Goal: Navigation & Orientation: Find specific page/section

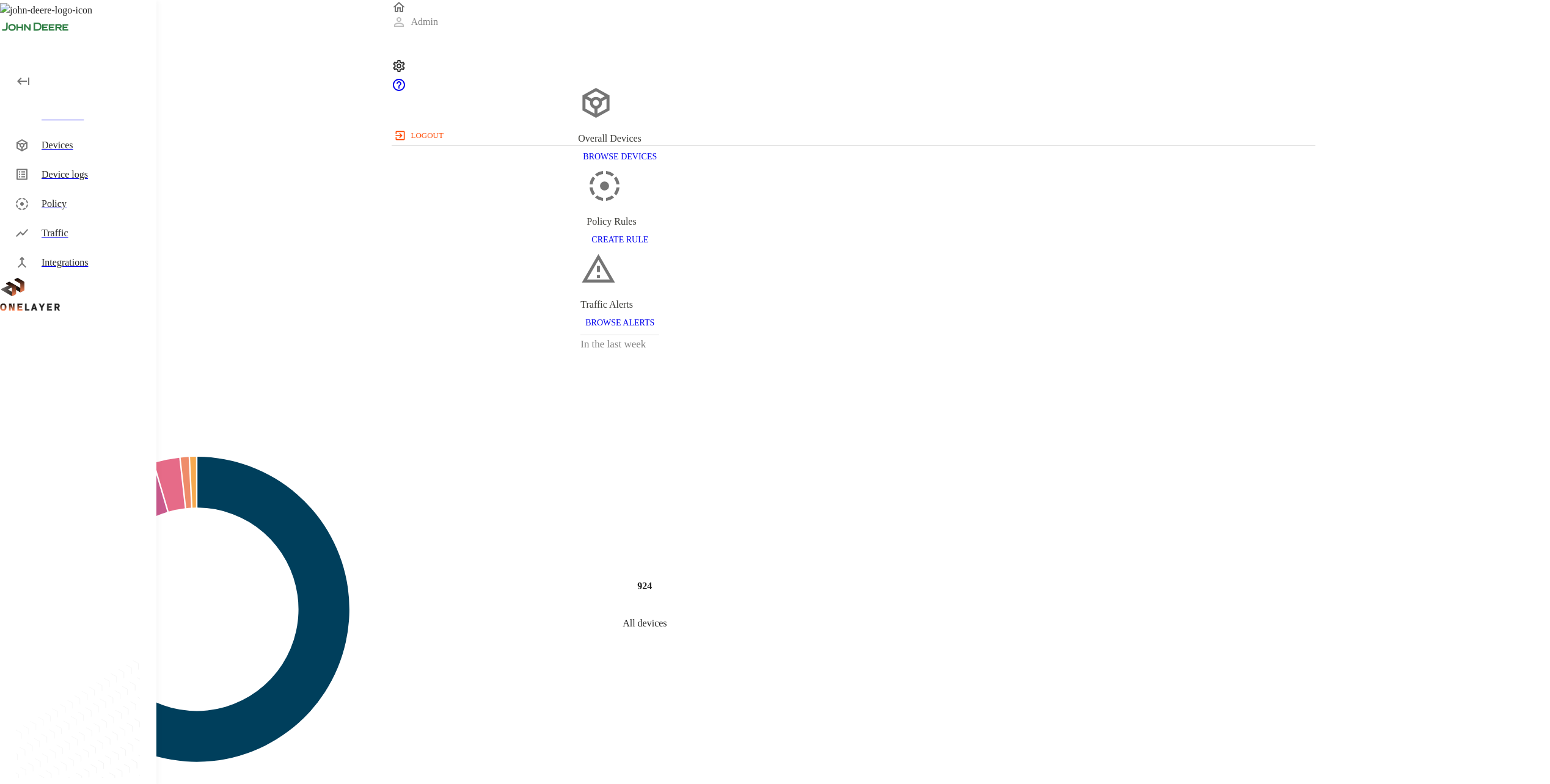
click at [90, 146] on div "Devices" at bounding box center [94, 145] width 105 height 15
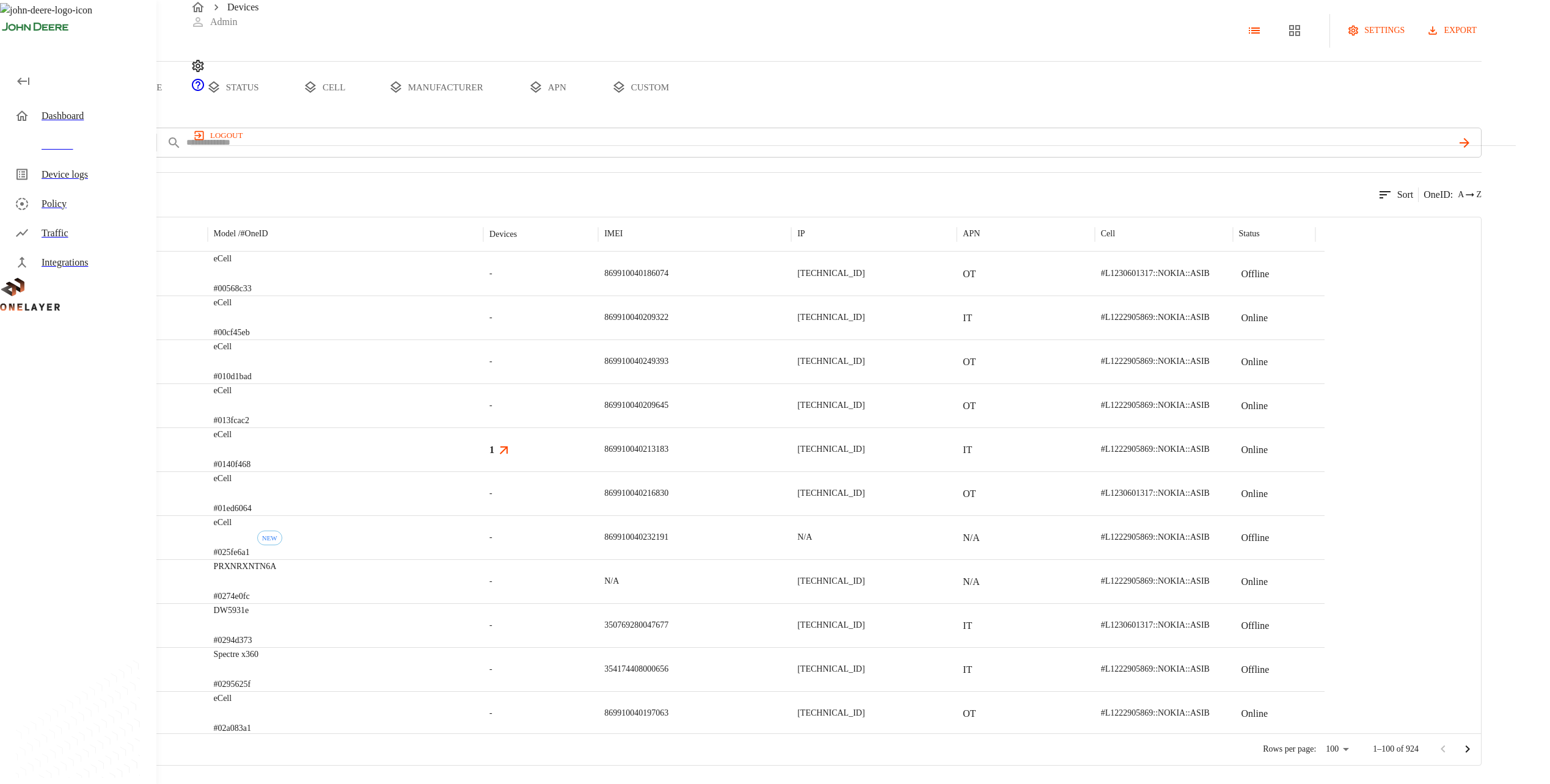
click at [187, 113] on button "type" at bounding box center [141, 87] width 92 height 51
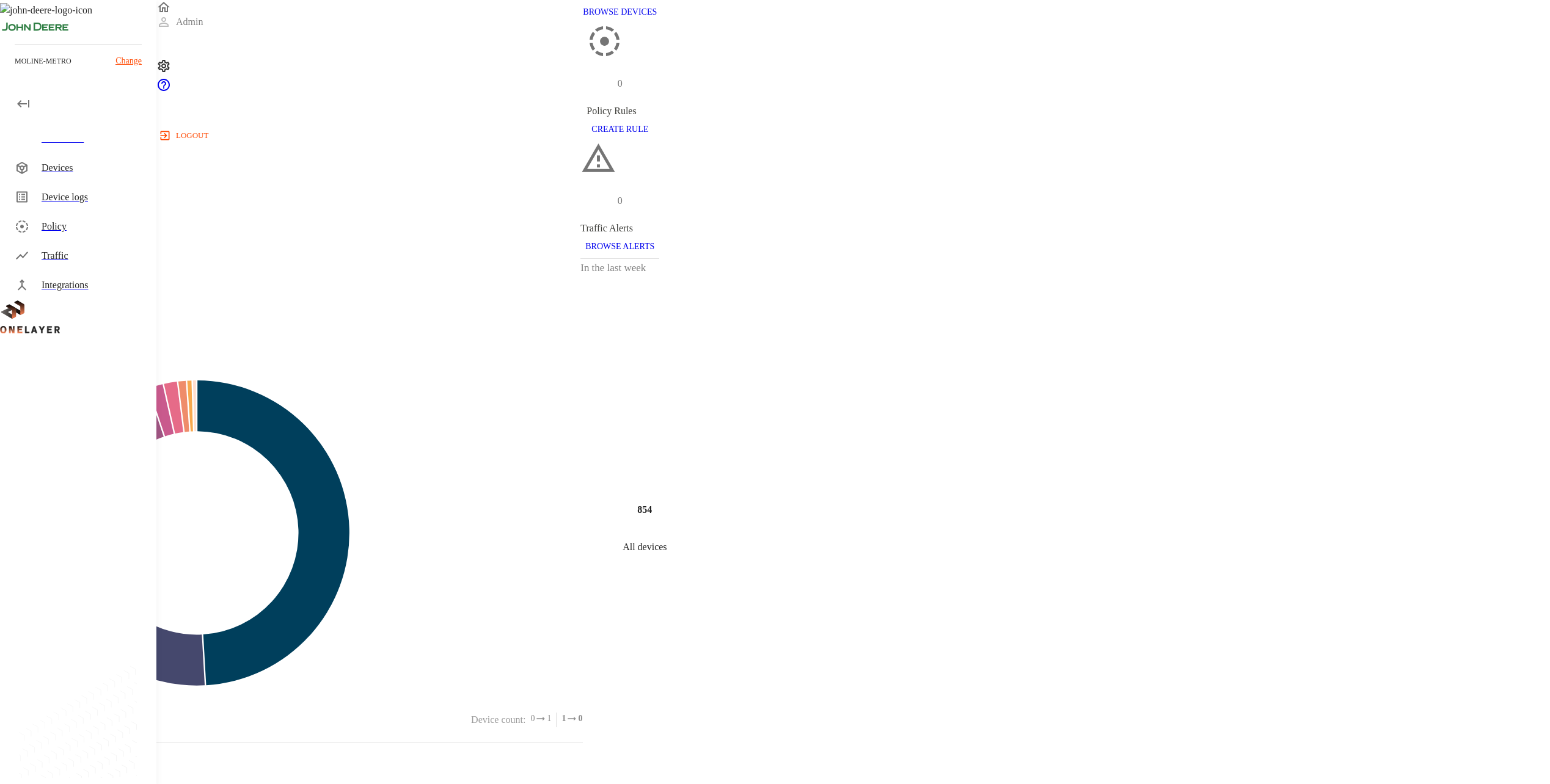
scroll to position [122, 0]
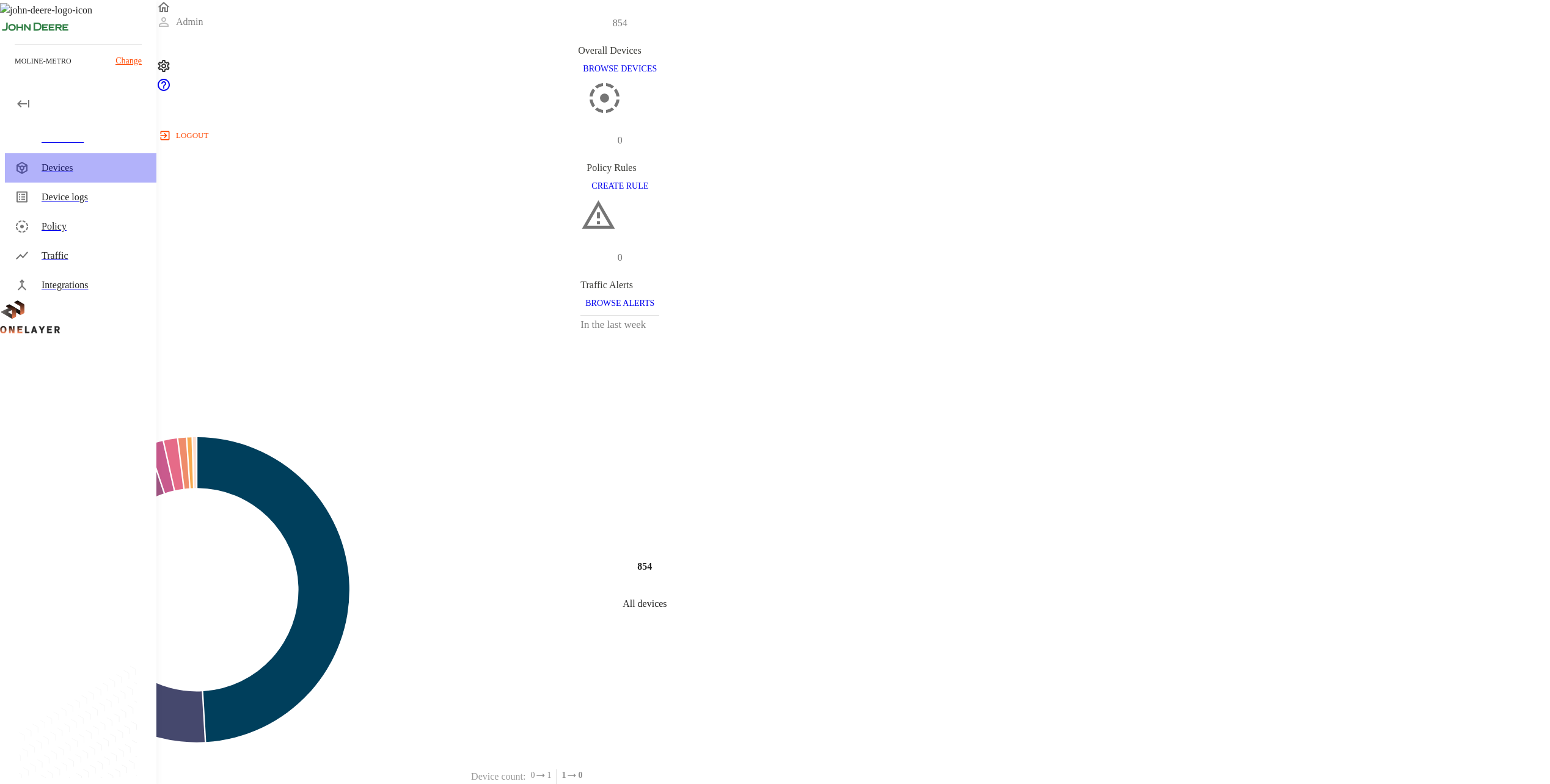
click at [71, 162] on div "Devices" at bounding box center [94, 168] width 105 height 15
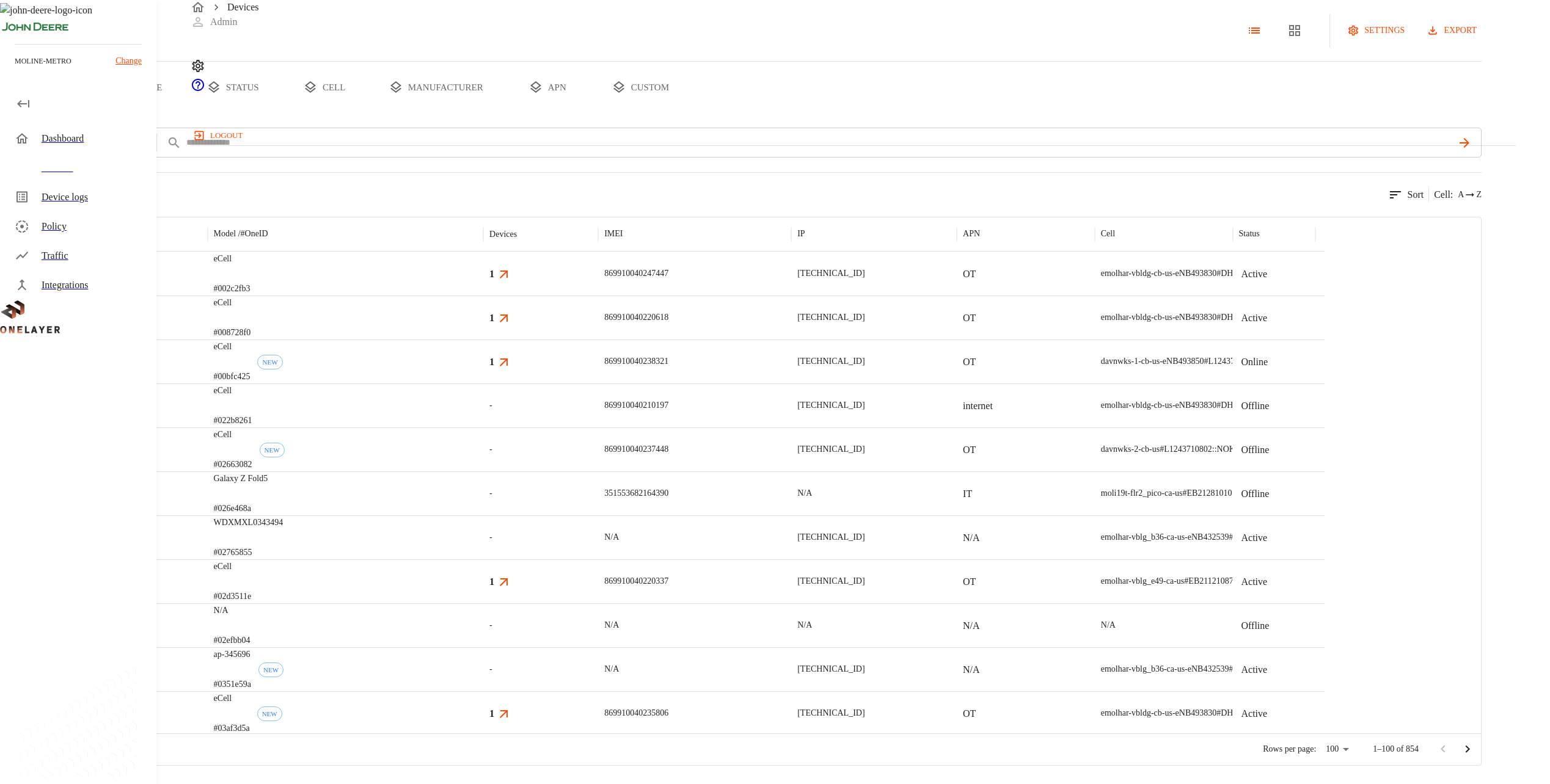
click at [626, 94] on icon "device tabs" at bounding box center [618, 87] width 15 height 15
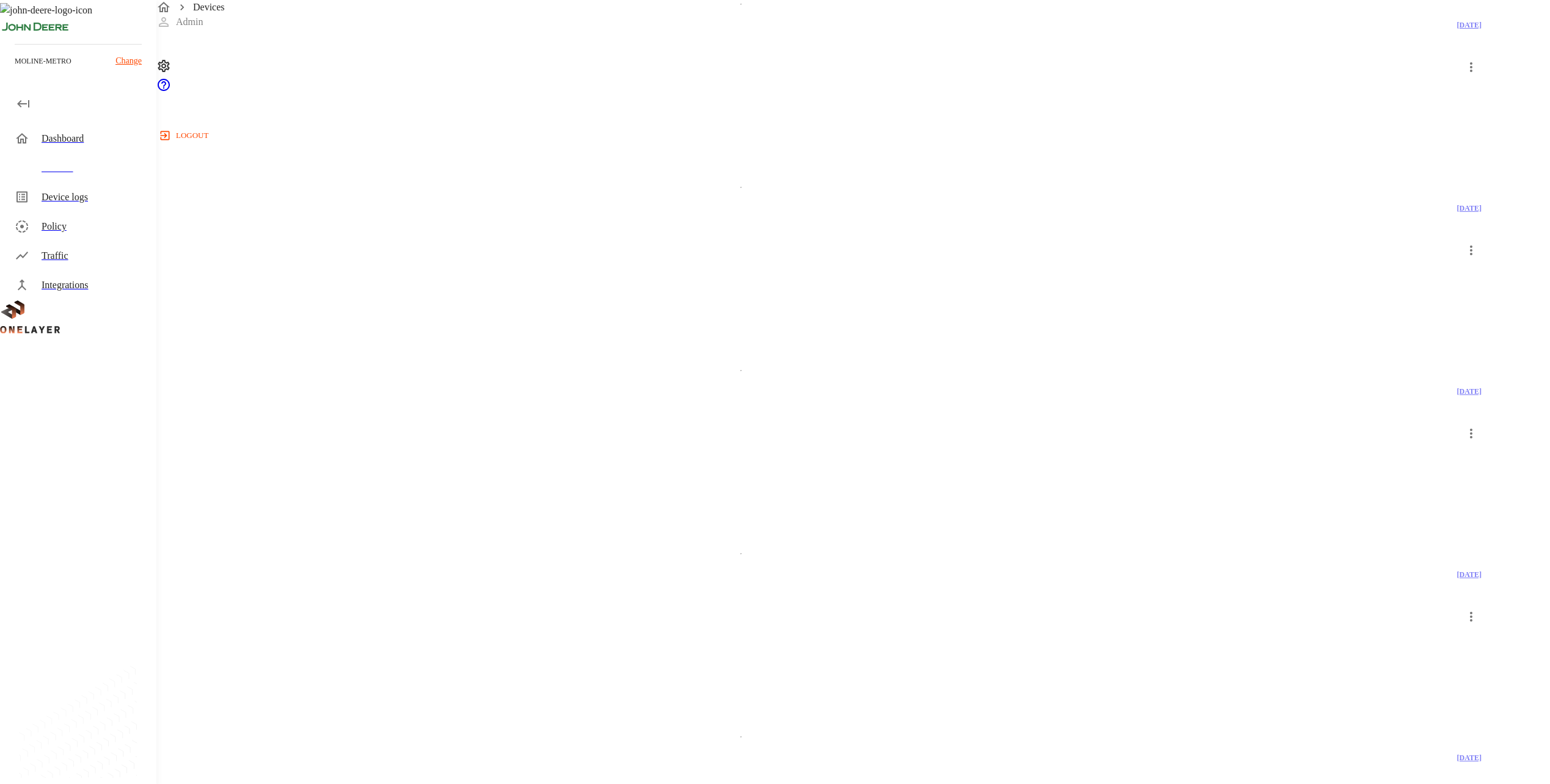
scroll to position [997, 0]
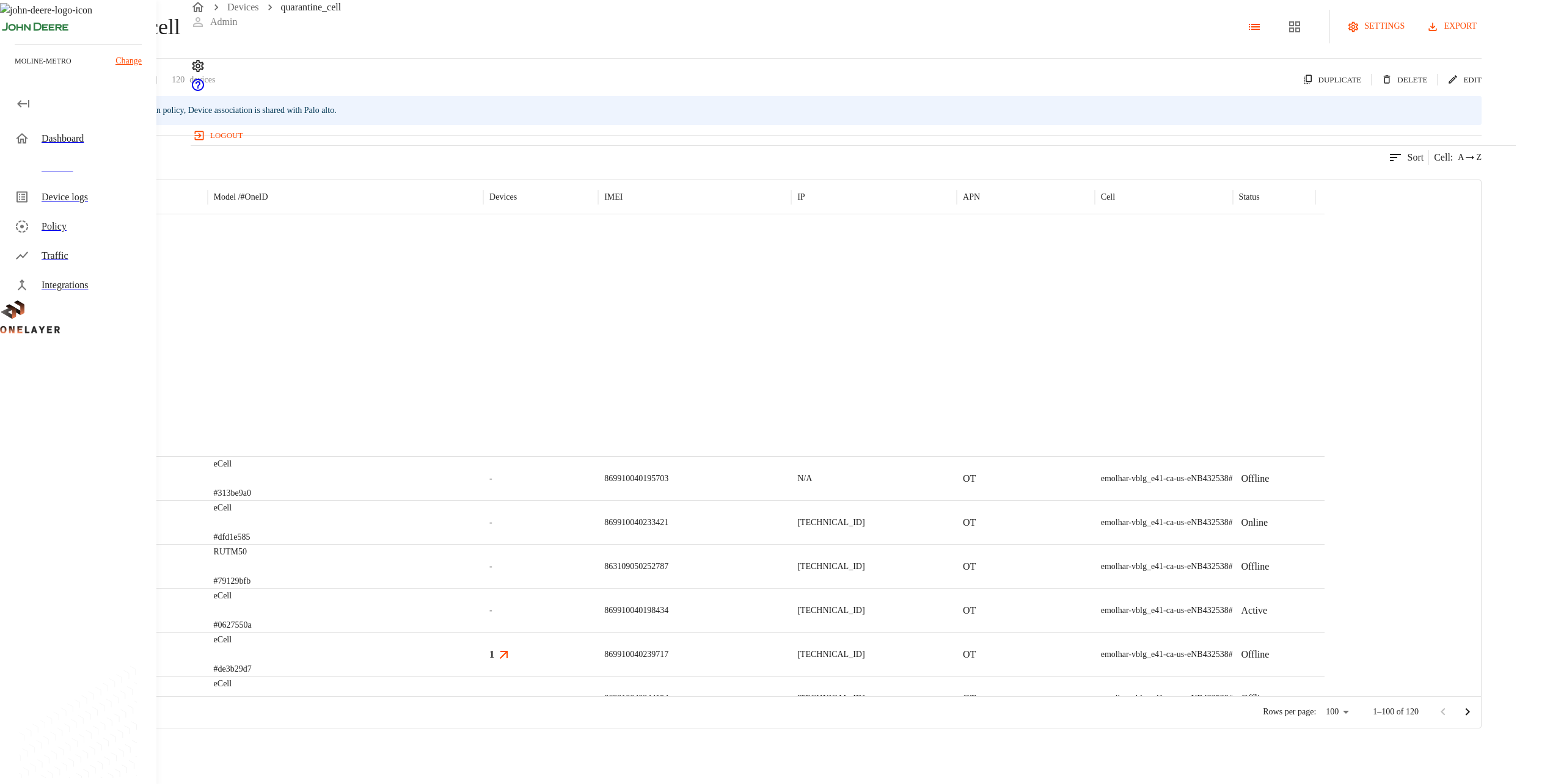
scroll to position [2401, 0]
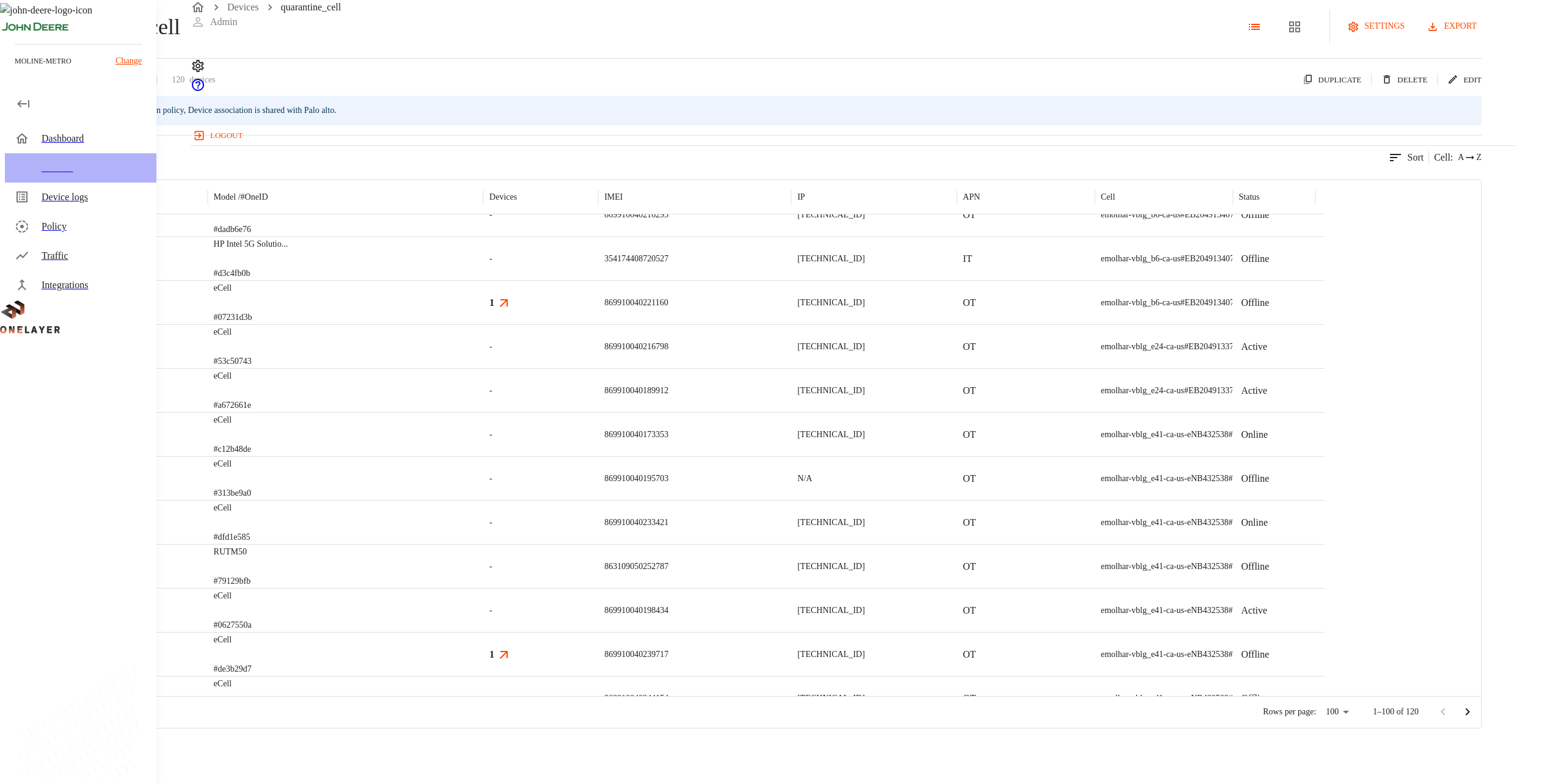
click at [82, 168] on div "Devices" at bounding box center [94, 168] width 105 height 15
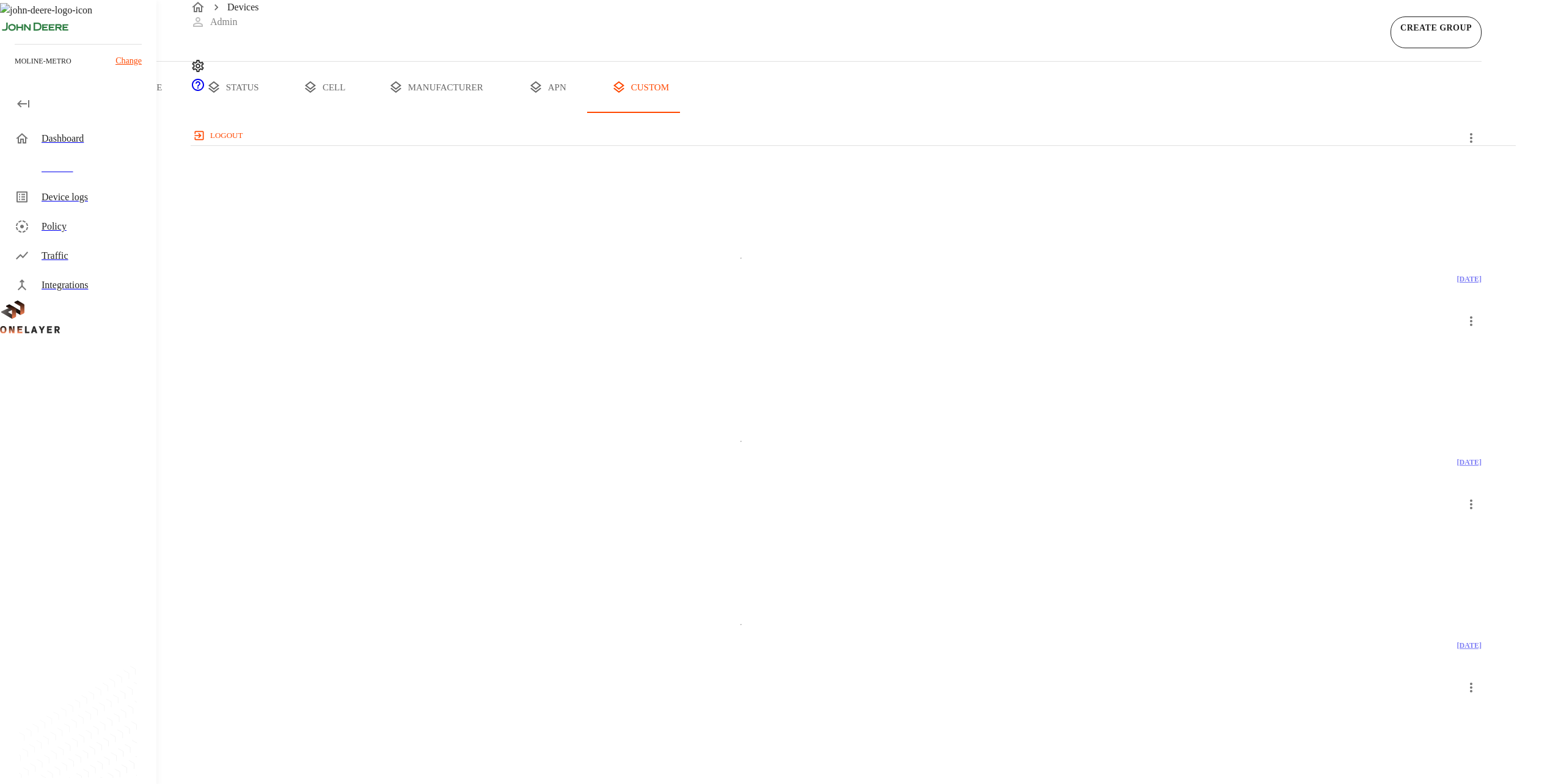
click at [90, 137] on div "Dashboard" at bounding box center [94, 139] width 105 height 15
